Goal: Information Seeking & Learning: Find specific page/section

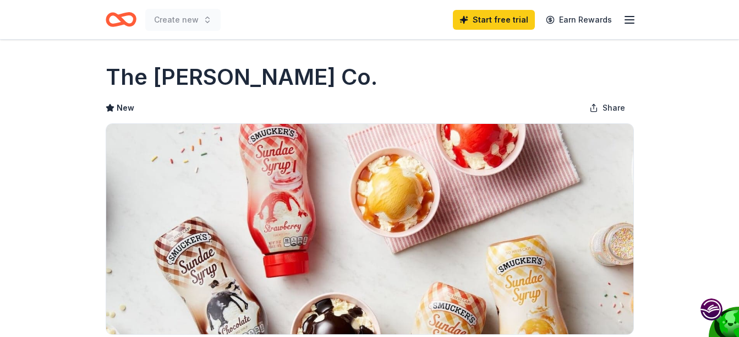
click at [123, 23] on icon "Home" at bounding box center [125, 19] width 17 height 11
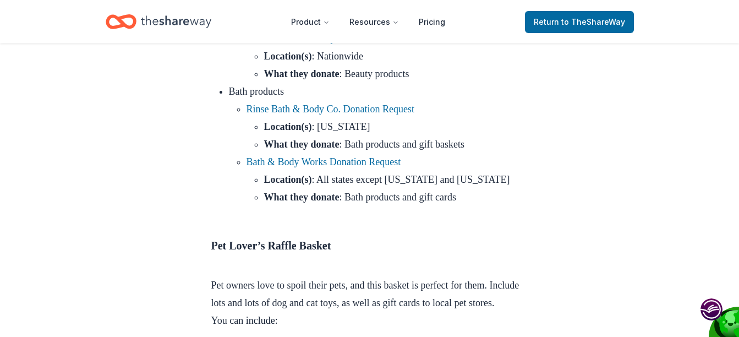
scroll to position [4896, 0]
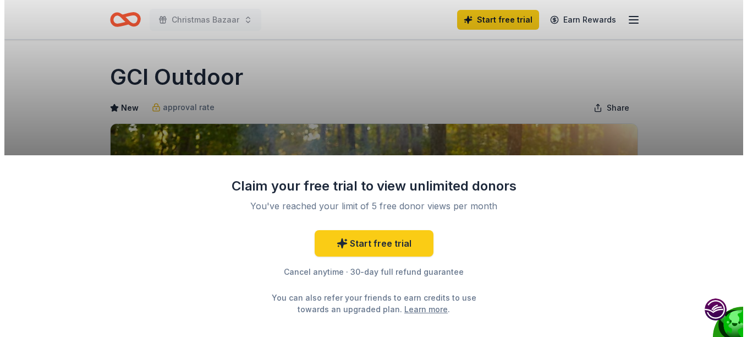
scroll to position [165, 0]
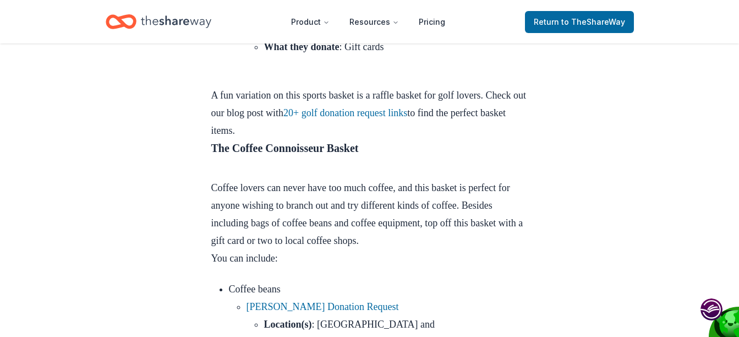
scroll to position [6657, 0]
